Goal: Task Accomplishment & Management: Manage account settings

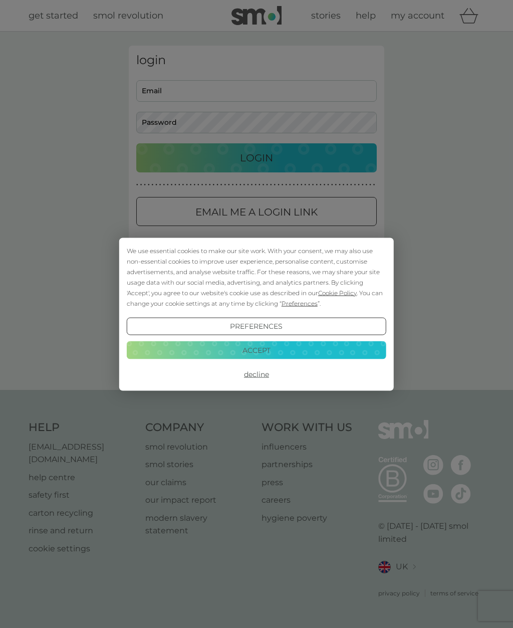
click at [230, 352] on button "Accept" at bounding box center [257, 350] width 260 height 18
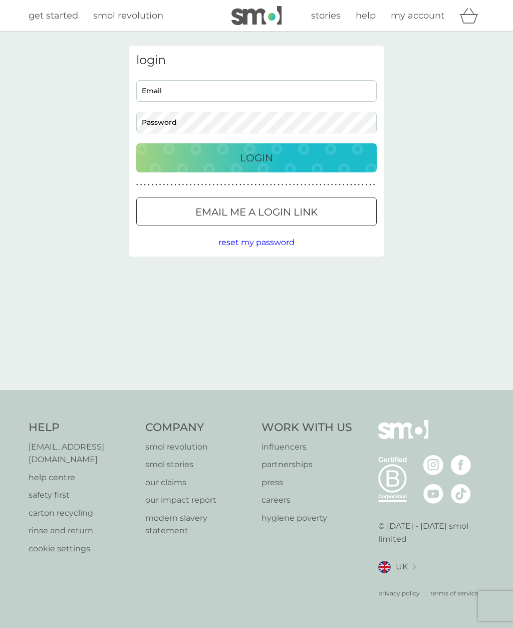
click at [165, 95] on input "Email" at bounding box center [256, 91] width 241 height 22
type input "[EMAIL_ADDRESS][DOMAIN_NAME]"
click at [257, 157] on button "Login" at bounding box center [256, 157] width 241 height 29
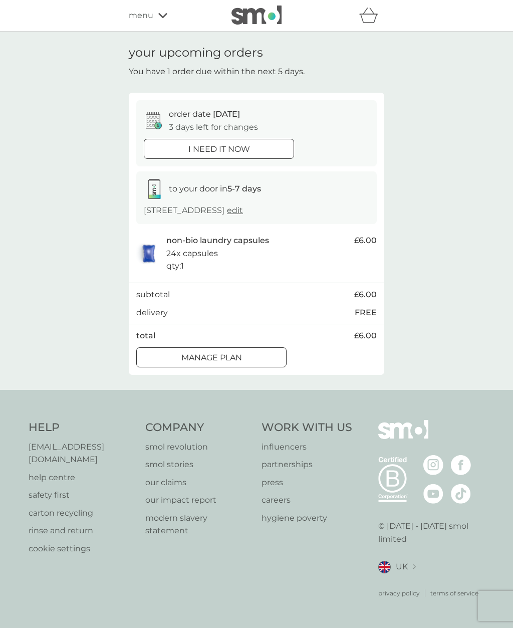
click at [200, 355] on div at bounding box center [211, 357] width 36 height 11
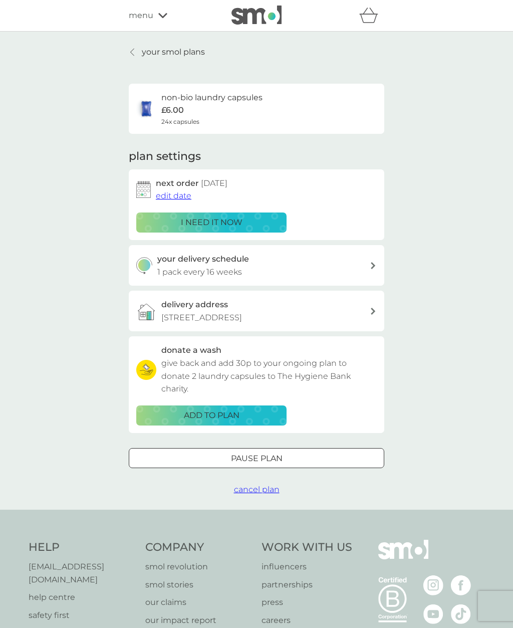
click at [443, 409] on div "your smol plans non-bio laundry capsules £6.00 24x capsules plan settings next …" at bounding box center [256, 271] width 513 height 478
click at [204, 107] on div "non-bio laundry capsules £6.00 24x capsules" at bounding box center [211, 108] width 101 height 35
click at [328, 373] on p "give back and add 30p to your ongoing plan to donate 2 laundry capsules to The …" at bounding box center [268, 376] width 215 height 39
click at [377, 267] on div "your delivery schedule 1 pack every 16 weeks" at bounding box center [257, 265] width 256 height 41
select select "112"
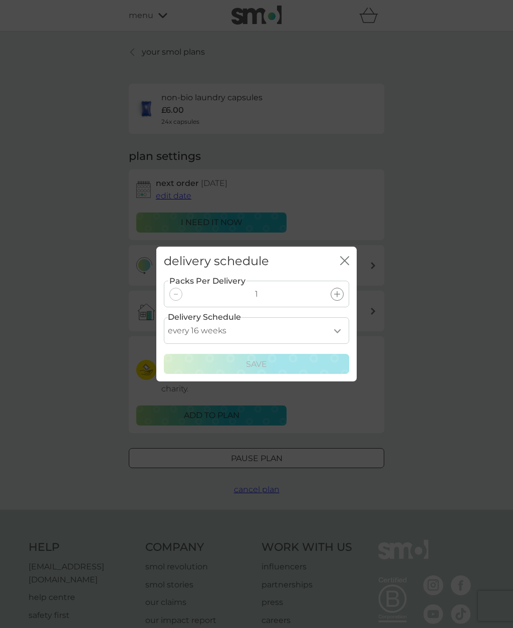
click at [445, 295] on div "delivery schedule close Packs Per Delivery 1 Delivery Schedule every 1 week eve…" at bounding box center [256, 314] width 513 height 628
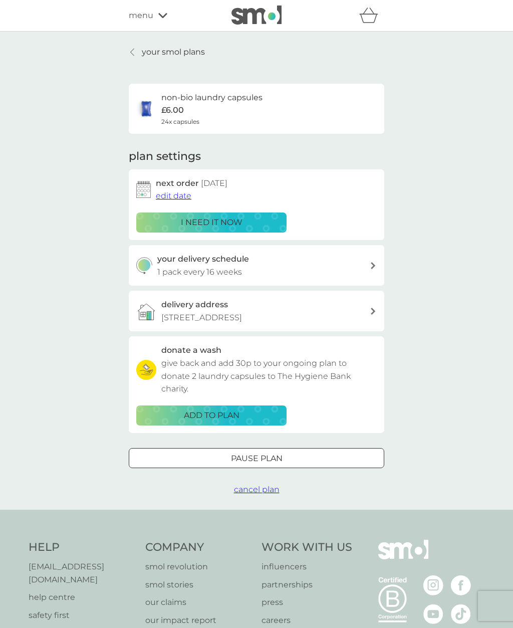
click at [299, 106] on div "non-bio laundry capsules £6.00 24x capsules" at bounding box center [256, 108] width 241 height 35
click at [147, 52] on p "your smol plans" at bounding box center [173, 52] width 63 height 13
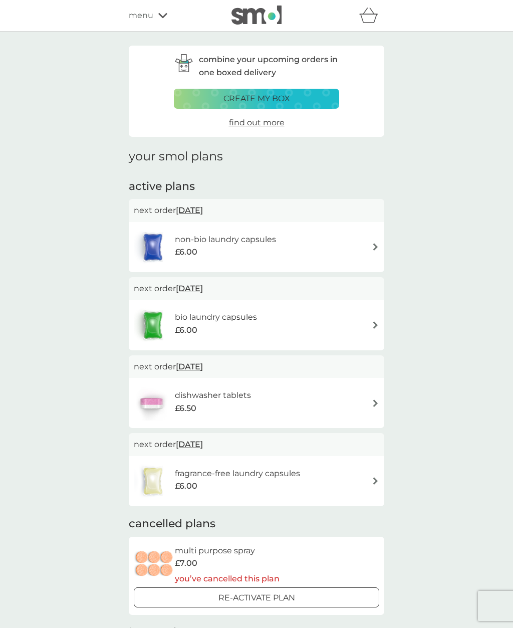
click at [147, 19] on span "menu" at bounding box center [141, 15] width 25 height 13
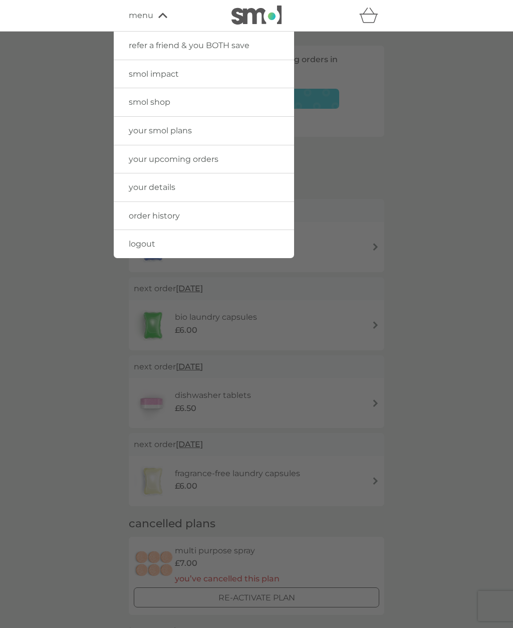
click at [169, 188] on span "your details" at bounding box center [152, 187] width 47 height 10
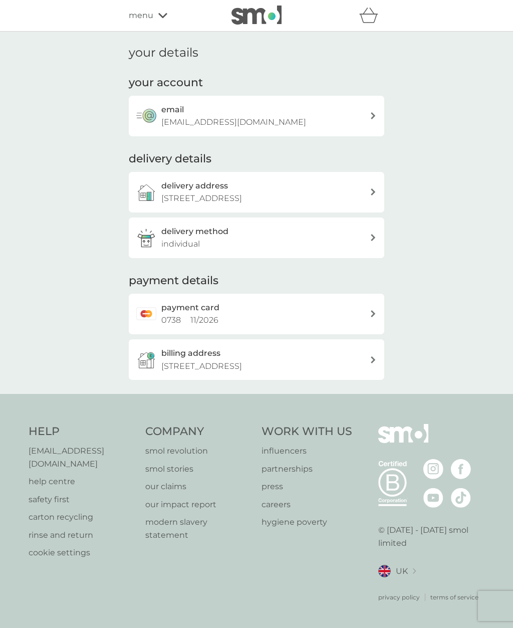
click at [365, 310] on div "payment card 0738 11 / 2026" at bounding box center [265, 314] width 208 height 26
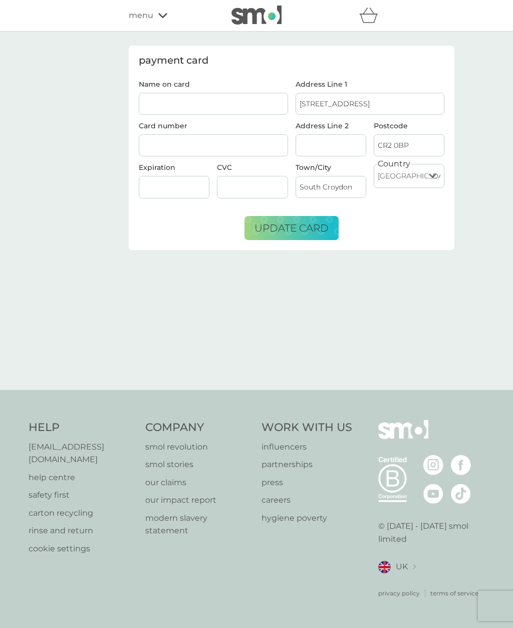
click at [211, 104] on input "Name on card" at bounding box center [213, 104] width 149 height 22
type input "Ian C Bennett"
click at [305, 228] on span "update card" at bounding box center [292, 228] width 74 height 12
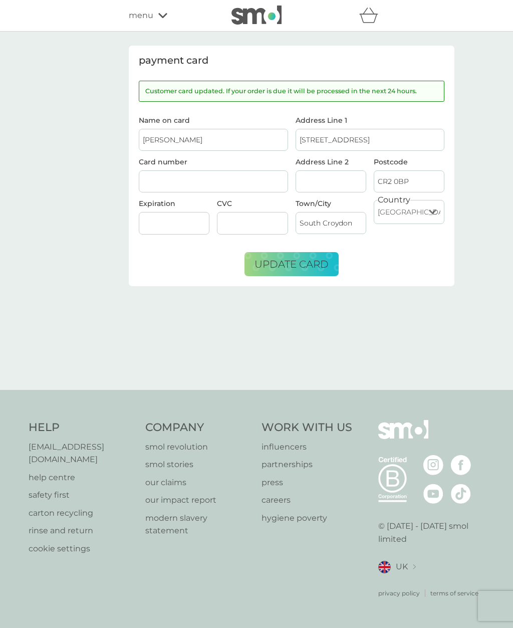
click at [472, 343] on div "payment card Customer card updated. If your order is due it will be processed i…" at bounding box center [256, 211] width 513 height 358
click at [162, 7] on div "refer a friend & you BOTH save smol impact smol shop your smol plans your upcom…" at bounding box center [257, 16] width 256 height 20
click at [153, 21] on div "menu" at bounding box center [171, 15] width 85 height 13
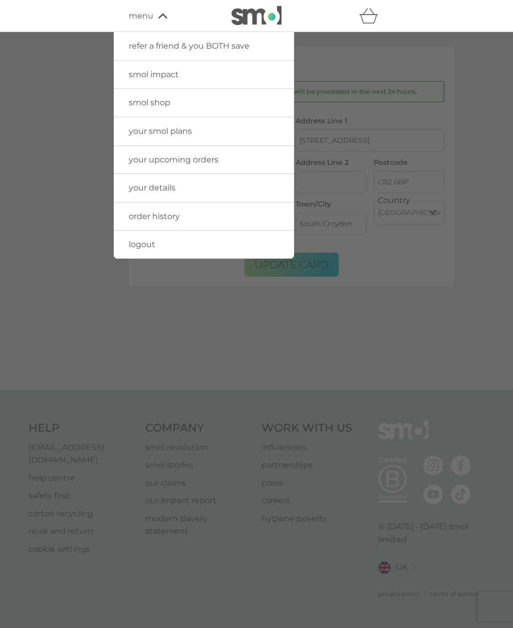
click at [228, 80] on link "smol impact" at bounding box center [204, 74] width 180 height 28
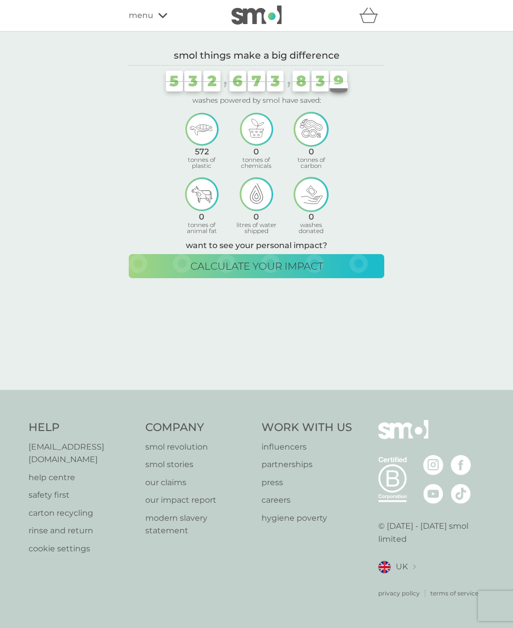
click at [171, 21] on div "menu" at bounding box center [171, 15] width 85 height 13
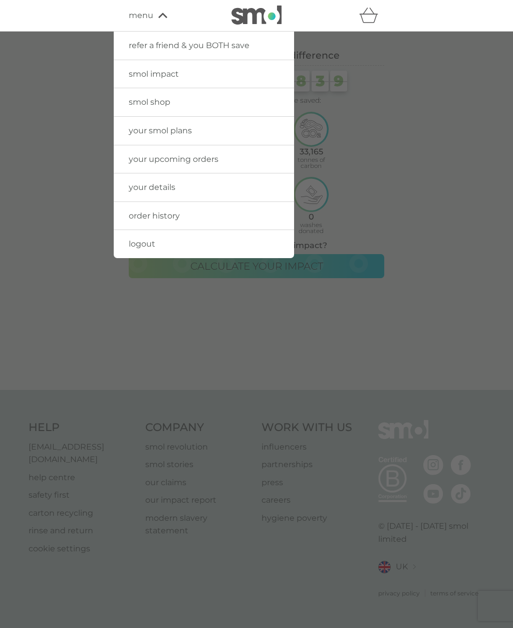
click at [227, 135] on link "your smol plans" at bounding box center [204, 131] width 180 height 28
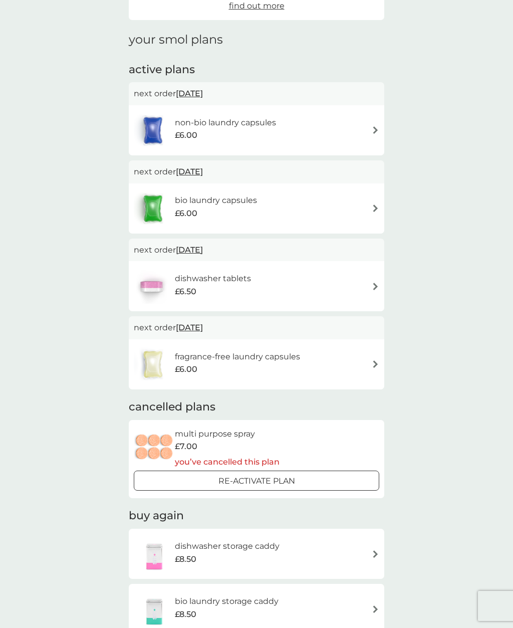
scroll to position [116, 0]
click at [372, 363] on img at bounding box center [376, 365] width 8 height 8
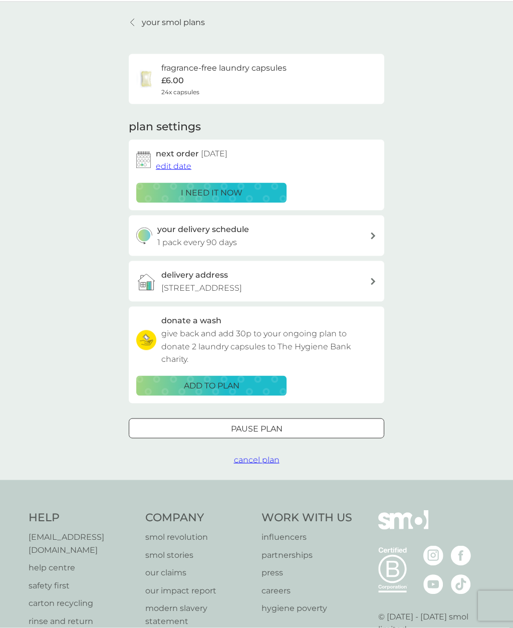
scroll to position [30, 0]
click at [327, 422] on div "Pause plan" at bounding box center [256, 428] width 255 height 13
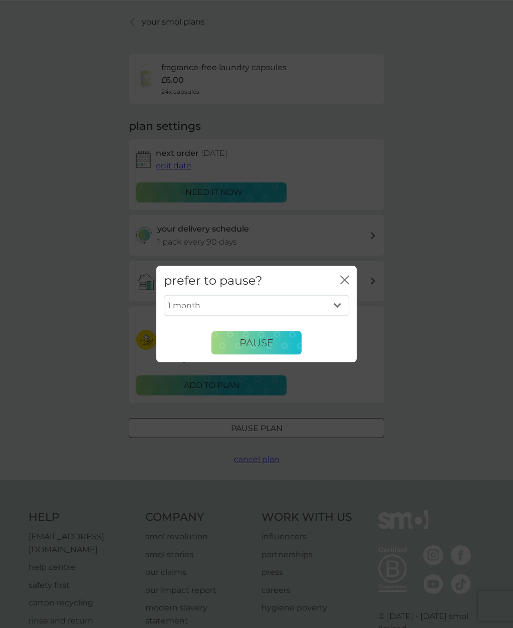
click at [342, 316] on select "1 month 2 months 3 months 4 months 5 months 6 months" at bounding box center [256, 305] width 185 height 21
select select "3"
click at [272, 349] on span "Pause" at bounding box center [257, 343] width 34 height 12
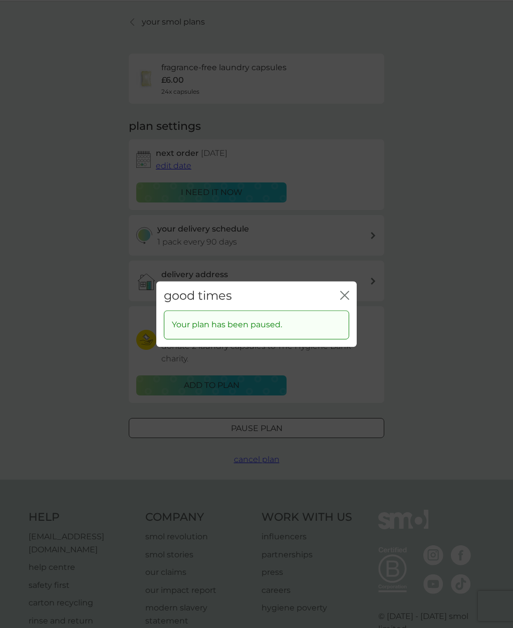
click at [341, 300] on icon "close" at bounding box center [344, 295] width 9 height 9
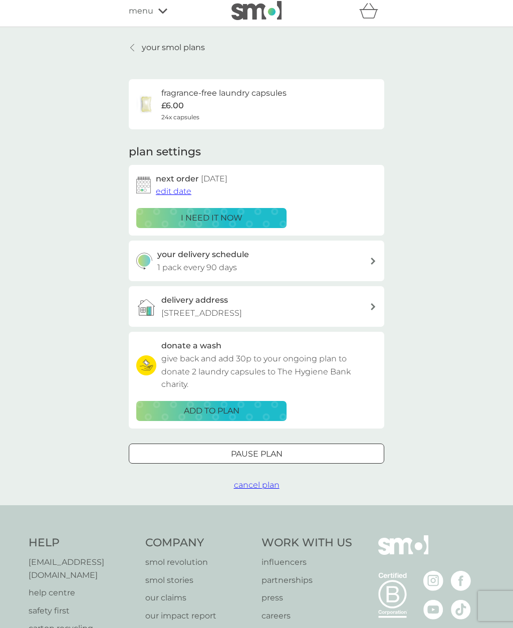
scroll to position [0, 0]
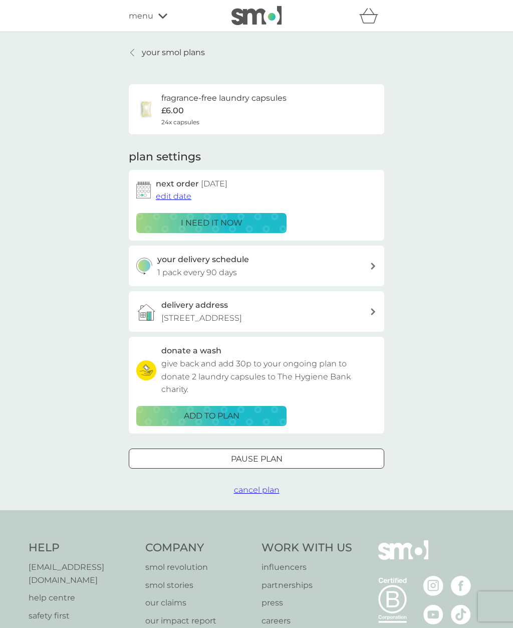
click at [137, 53] on link "your smol plans" at bounding box center [167, 52] width 76 height 13
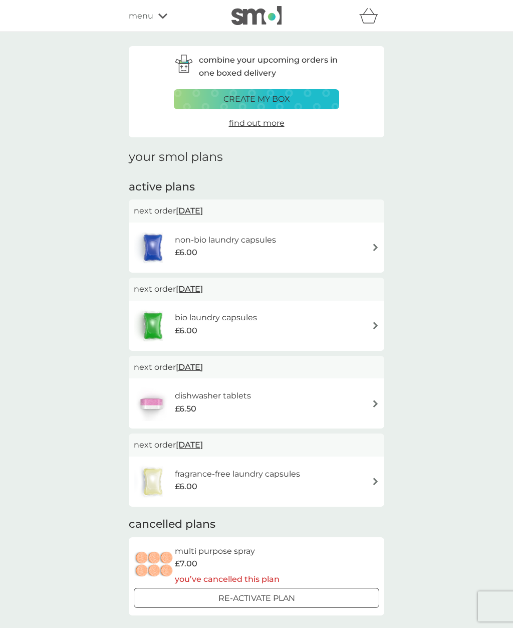
click at [265, 123] on span "find out more" at bounding box center [257, 123] width 56 height 10
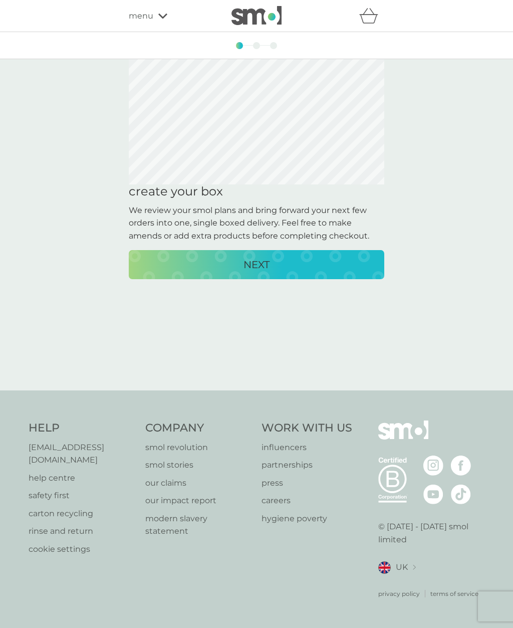
click at [277, 264] on div "NEXT" at bounding box center [257, 264] width 236 height 16
click at [277, 262] on div "NEXT" at bounding box center [257, 264] width 236 height 16
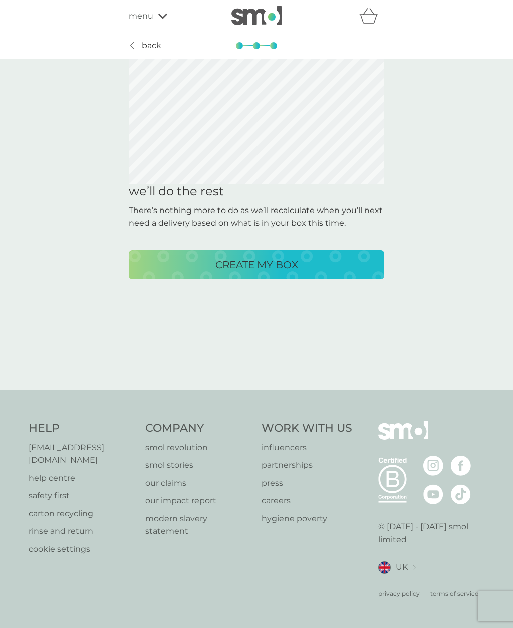
click at [275, 262] on p "CREATE MY BOX" at bounding box center [256, 264] width 83 height 16
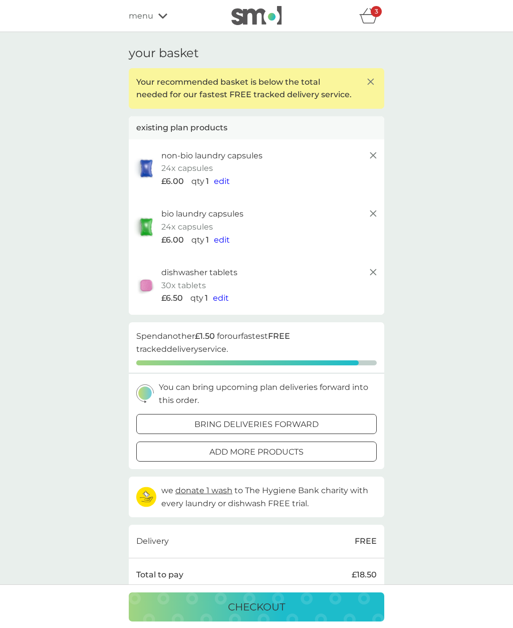
click at [374, 85] on icon at bounding box center [371, 81] width 12 height 12
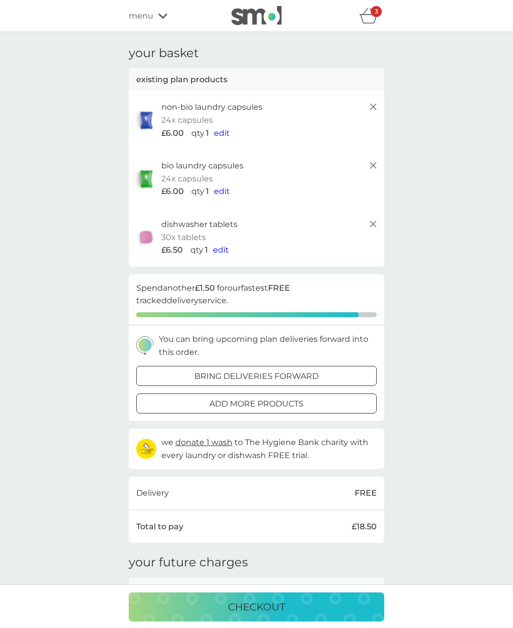
click at [370, 15] on icon "basket" at bounding box center [368, 16] width 19 height 16
click at [451, 256] on div "your basket existing plan products non-bio laundry capsules 24x capsules £6.00 …" at bounding box center [256, 422] width 513 height 781
click at [160, 20] on div "menu" at bounding box center [171, 15] width 85 height 13
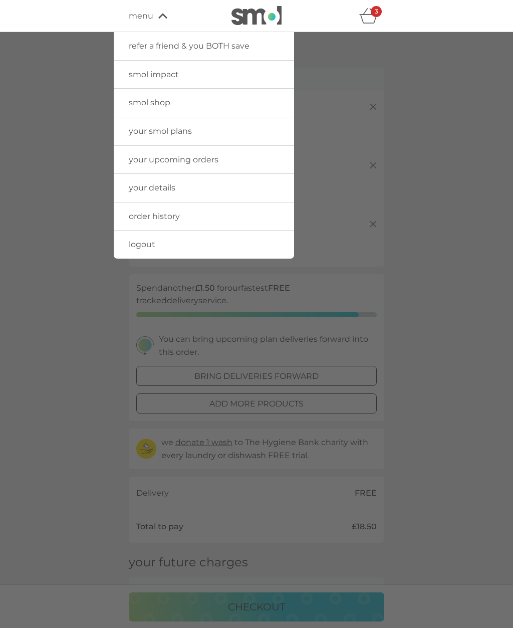
click at [215, 136] on link "your smol plans" at bounding box center [204, 131] width 180 height 28
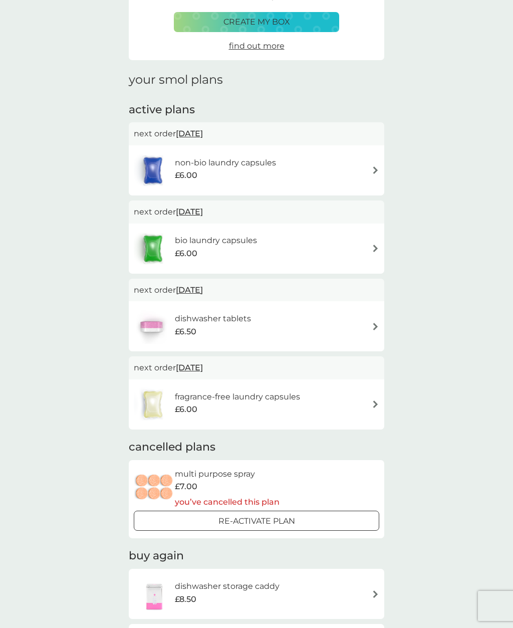
scroll to position [76, 0]
click at [374, 169] on img at bounding box center [376, 171] width 8 height 8
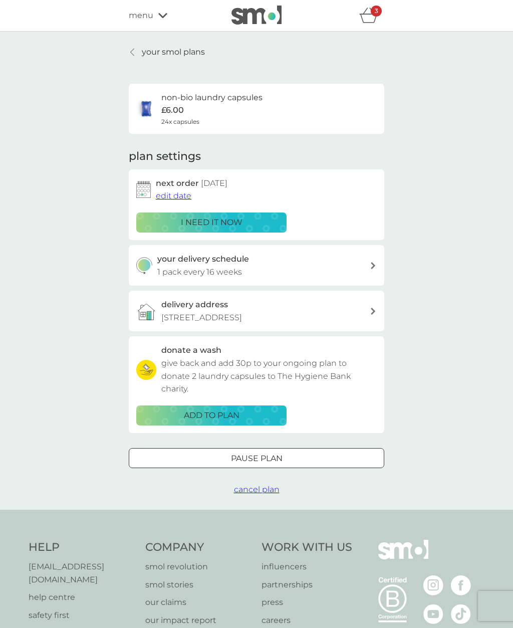
click at [293, 452] on div "Pause plan" at bounding box center [256, 458] width 255 height 13
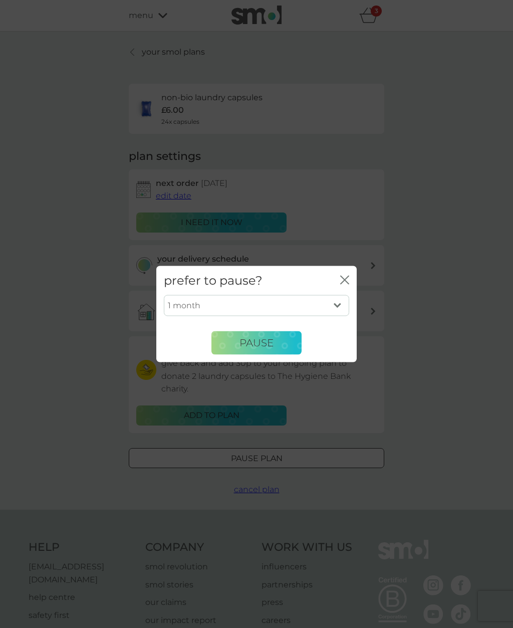
click at [339, 301] on select "1 month 2 months 3 months 4 months 5 months 6 months" at bounding box center [256, 305] width 185 height 21
select select "3"
click at [279, 343] on button "Pause" at bounding box center [256, 343] width 90 height 24
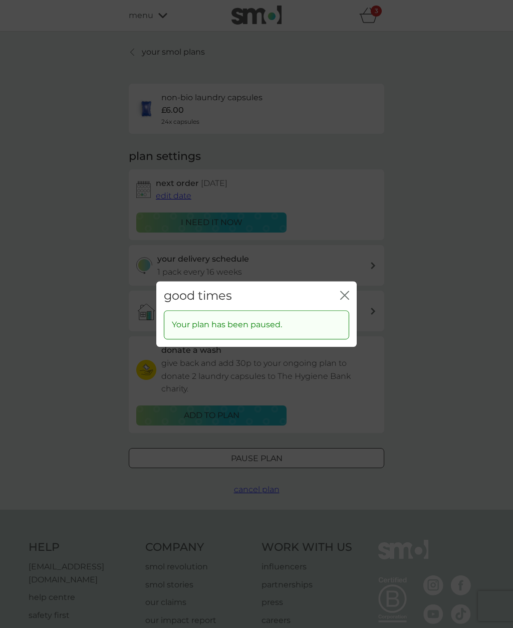
click at [465, 384] on div "good times close Your plan has been paused." at bounding box center [256, 314] width 513 height 628
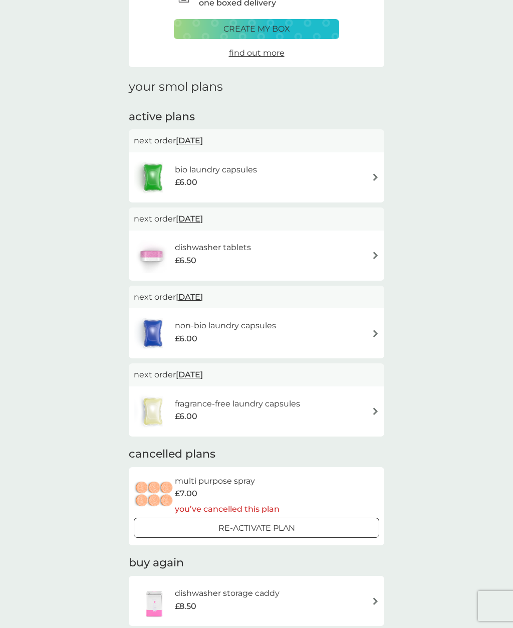
scroll to position [69, 0]
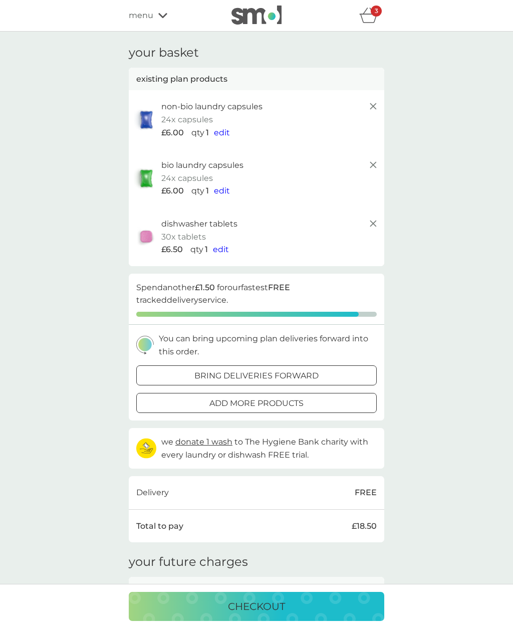
click at [161, 14] on icon at bounding box center [162, 16] width 9 height 6
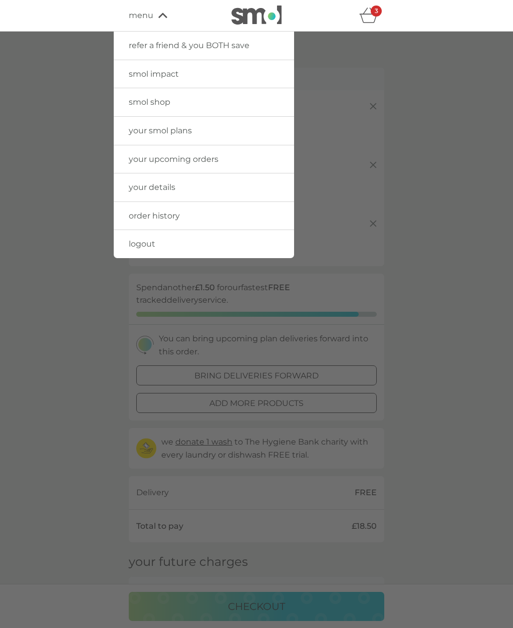
click at [211, 133] on link "your smol plans" at bounding box center [204, 131] width 180 height 28
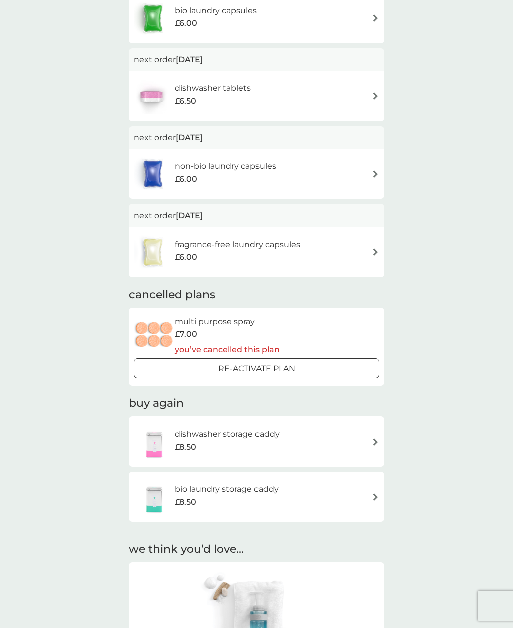
scroll to position [229, 0]
click at [370, 88] on div "dishwasher tablets £6.50" at bounding box center [257, 96] width 246 height 35
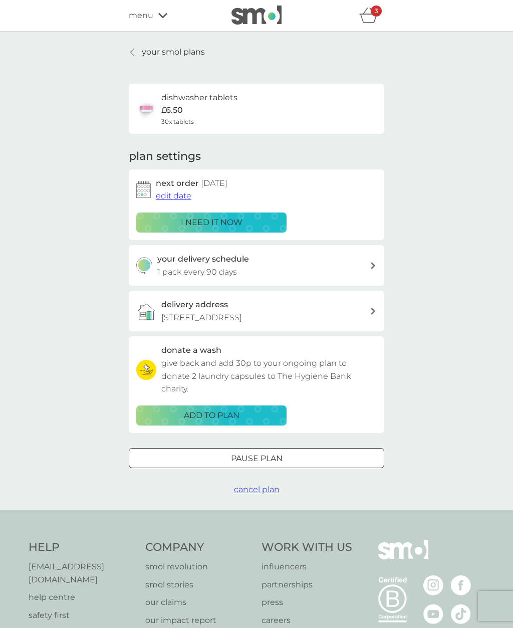
click at [458, 382] on div "your smol plans dishwasher tablets £6.50 30x tablets plan settings next order 2…" at bounding box center [256, 271] width 513 height 478
click at [370, 8] on icon "basket" at bounding box center [368, 16] width 19 height 16
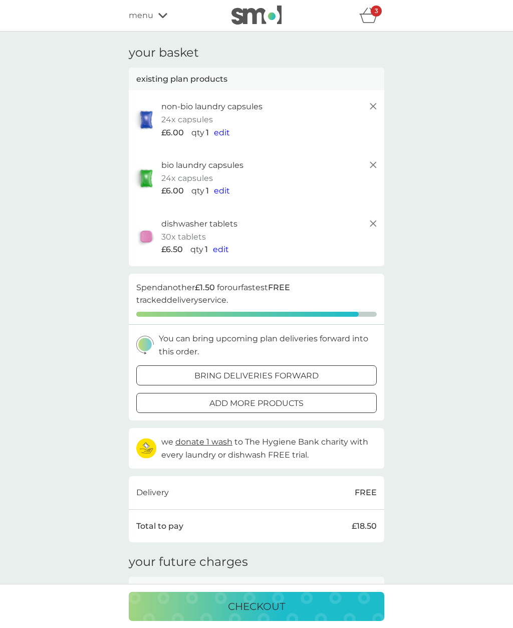
click at [372, 109] on icon at bounding box center [373, 106] width 12 height 12
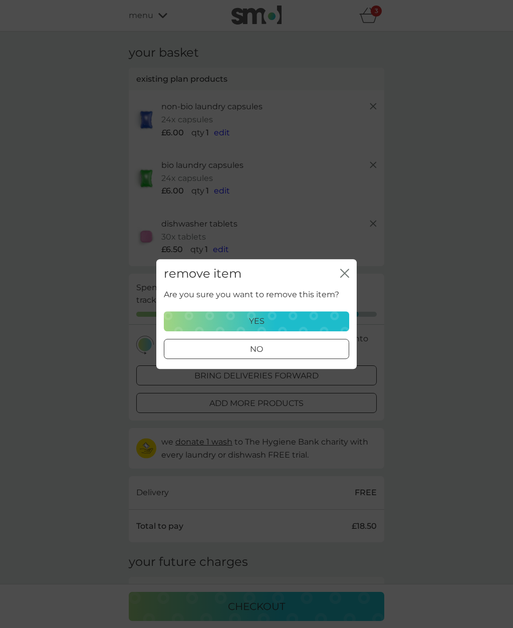
click at [325, 328] on div "yes" at bounding box center [256, 321] width 172 height 13
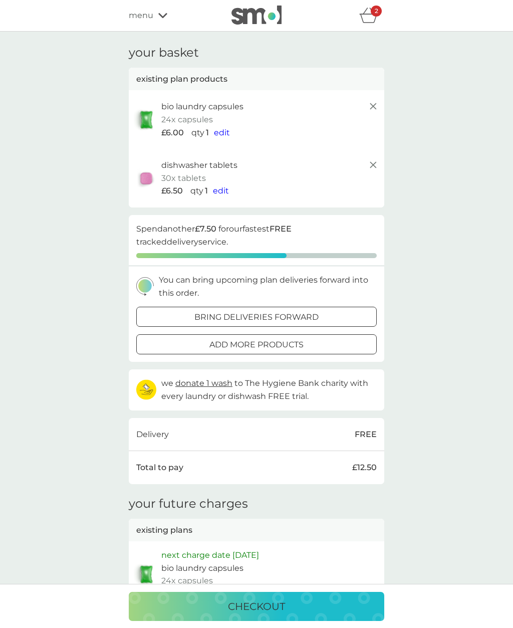
click at [372, 108] on icon at bounding box center [373, 106] width 12 height 12
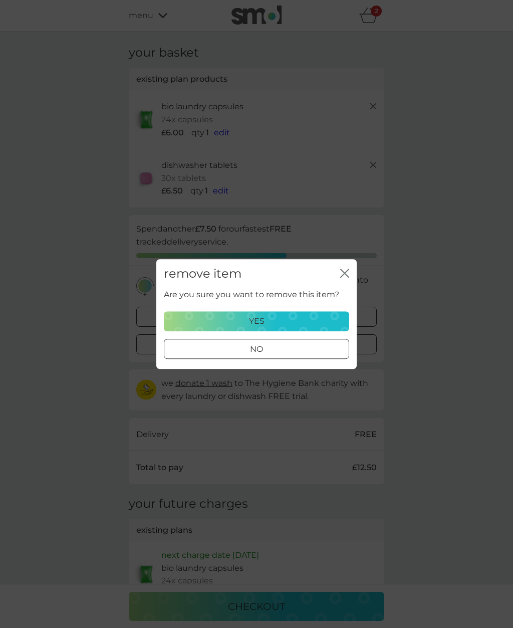
click at [330, 328] on div "yes" at bounding box center [256, 321] width 172 height 13
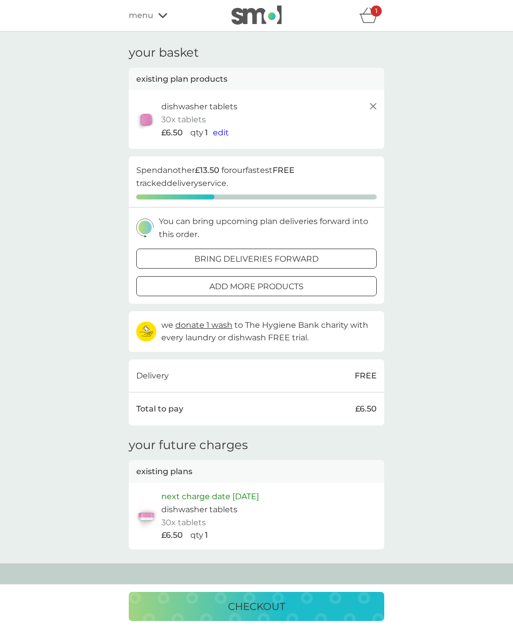
click at [376, 110] on icon at bounding box center [373, 106] width 12 height 12
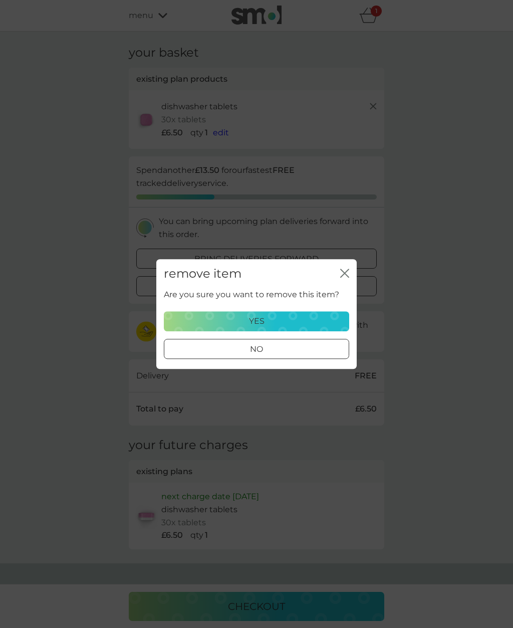
click at [331, 328] on div "yes" at bounding box center [256, 321] width 172 height 13
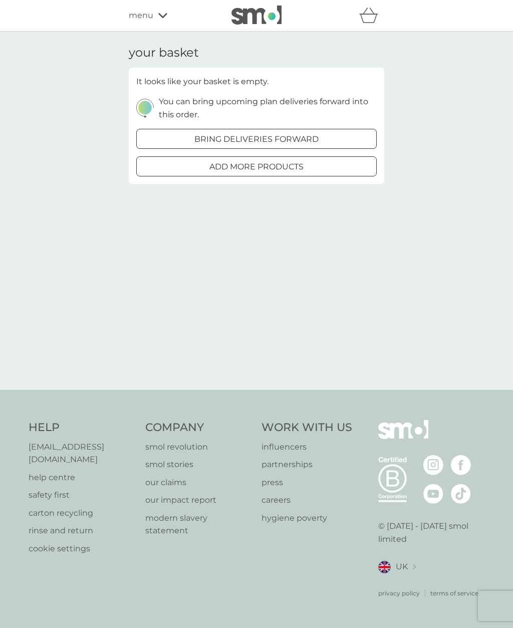
click at [170, 30] on div "refer a friend & you BOTH save smol impact smol shop your smol plans your upcom…" at bounding box center [256, 16] width 513 height 32
click at [162, 19] on div "menu" at bounding box center [171, 15] width 85 height 13
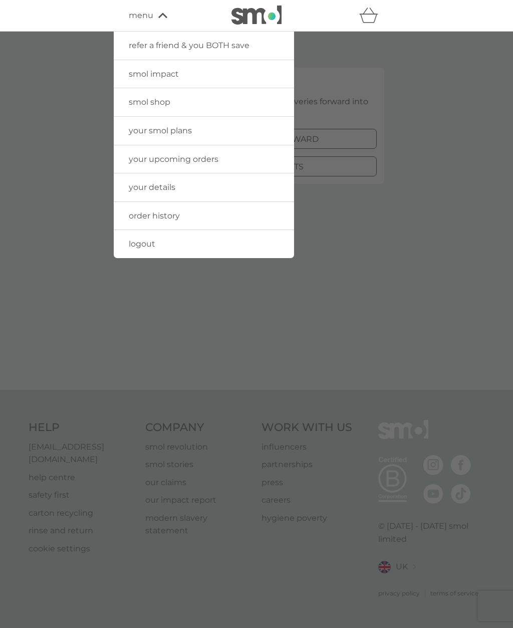
click at [213, 137] on link "your smol plans" at bounding box center [204, 131] width 180 height 28
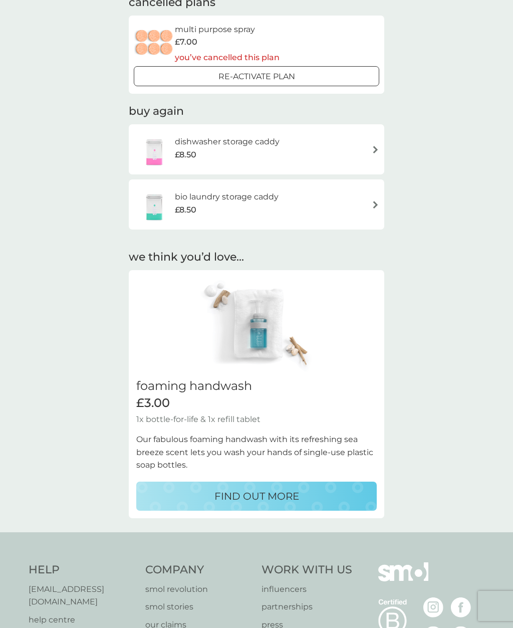
scroll to position [609, 0]
